Goal: Find contact information: Find contact information

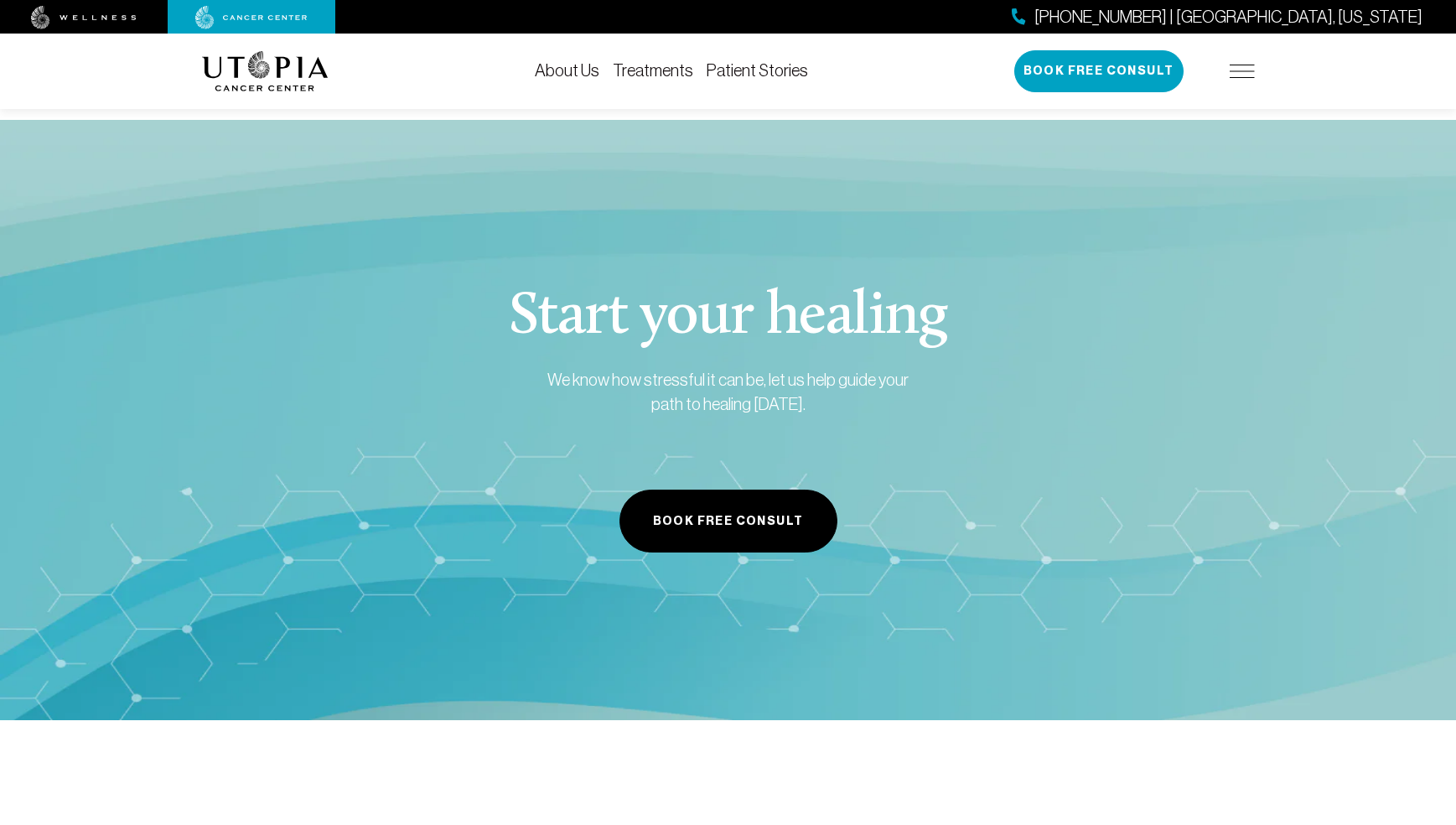
scroll to position [6165, 0]
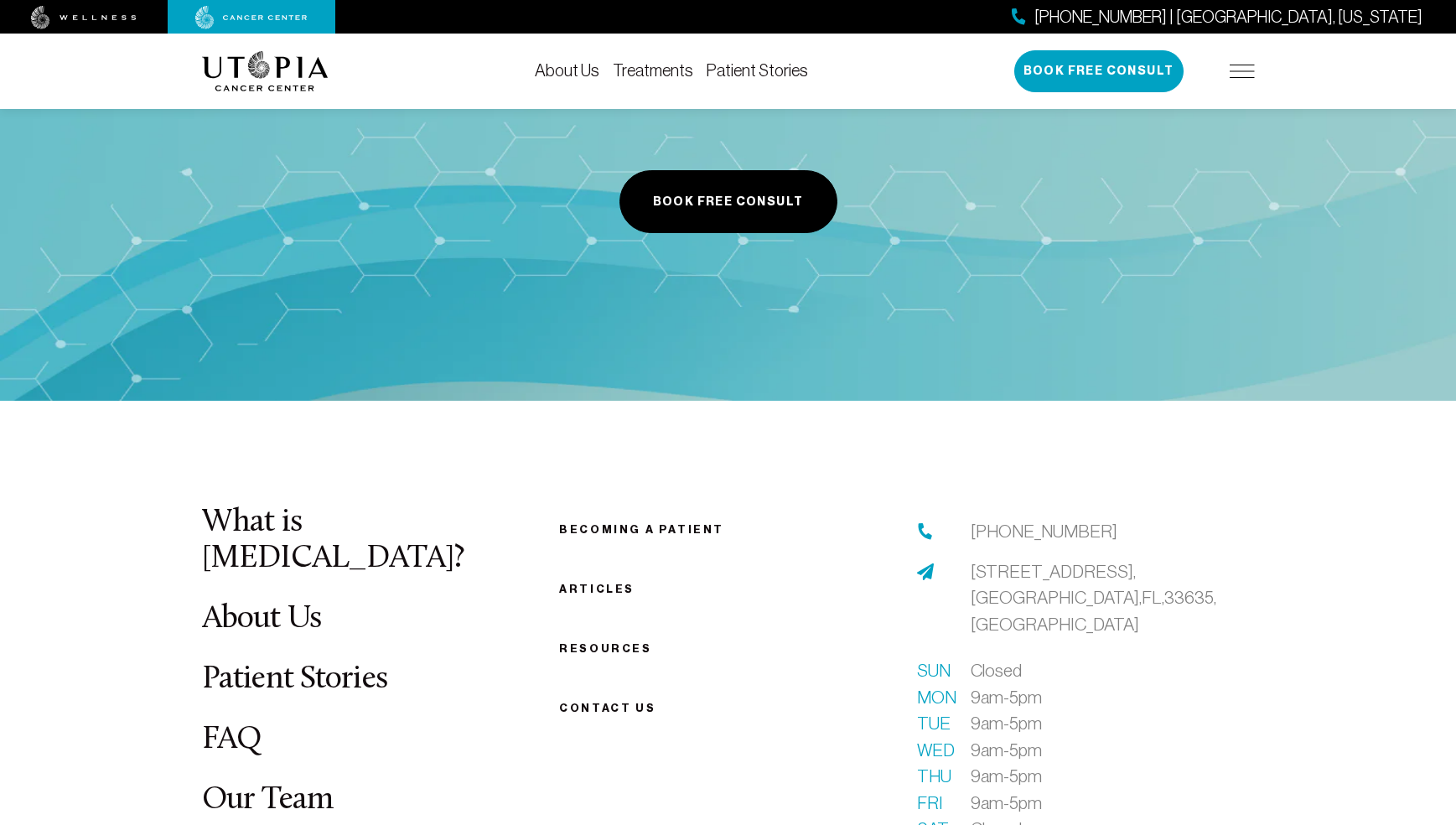
click at [601, 702] on span "Contact us" at bounding box center [608, 708] width 97 height 13
